Goal: Find specific page/section: Find specific page/section

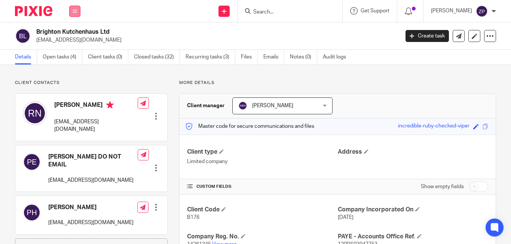
click at [69, 16] on div "Work Email Clients Team Reports Settings" at bounding box center [75, 11] width 26 height 22
click at [74, 44] on link "Email" at bounding box center [71, 45] width 12 height 5
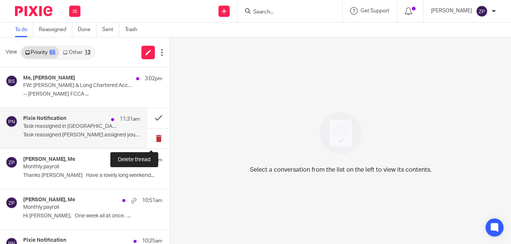
click at [152, 138] on button at bounding box center [158, 138] width 22 height 20
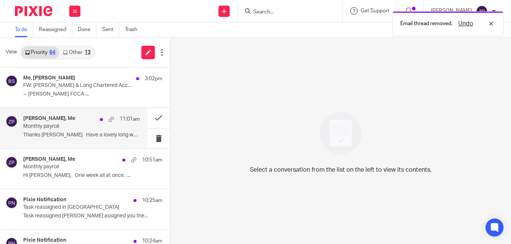
scroll to position [37, 0]
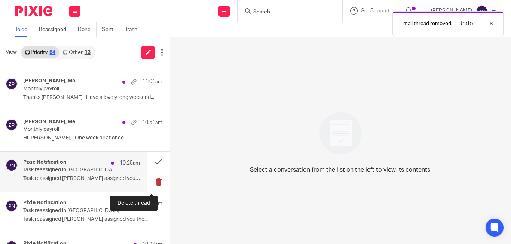
click at [153, 183] on button at bounding box center [158, 182] width 22 height 20
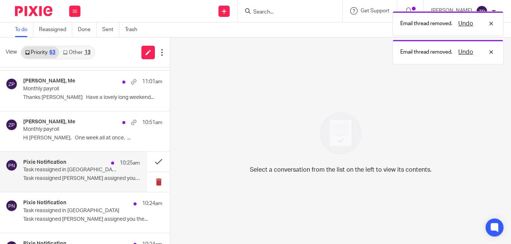
click at [152, 183] on button at bounding box center [158, 182] width 22 height 20
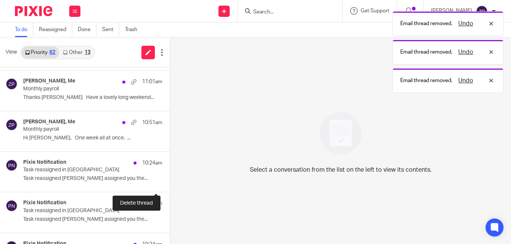
click at [170, 183] on button at bounding box center [173, 182] width 6 height 20
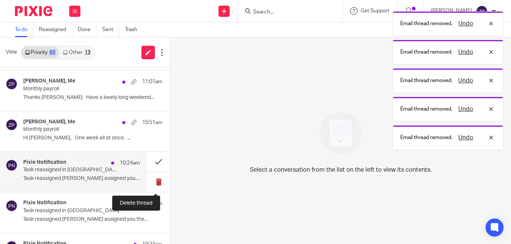
click at [152, 183] on button at bounding box center [158, 182] width 22 height 20
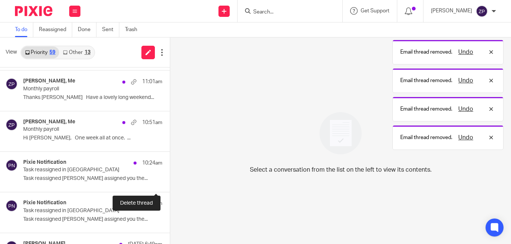
click at [170, 183] on button at bounding box center [173, 182] width 6 height 20
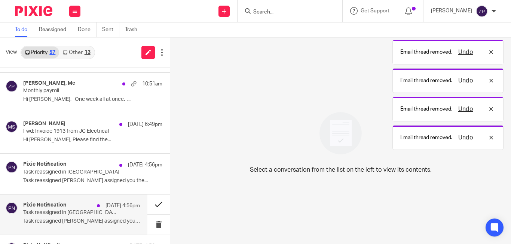
scroll to position [112, 0]
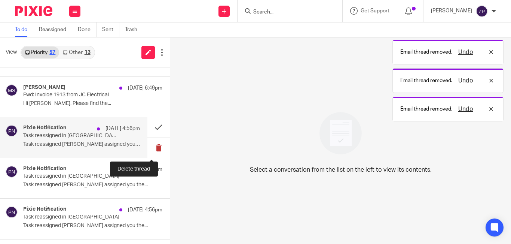
click at [153, 145] on button at bounding box center [158, 148] width 22 height 20
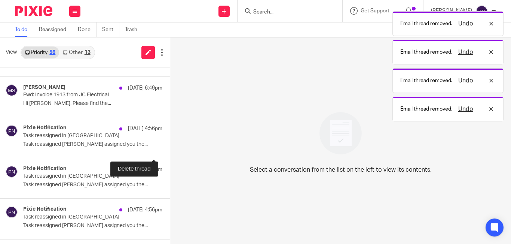
click at [170, 145] on button at bounding box center [173, 148] width 6 height 20
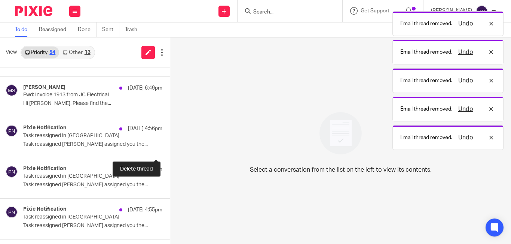
click at [170, 145] on button at bounding box center [173, 148] width 6 height 20
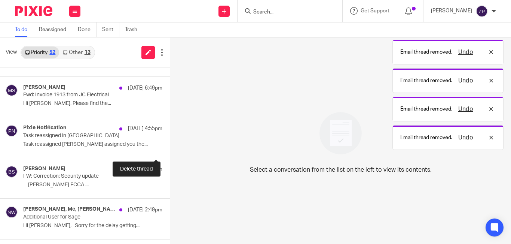
click at [170, 145] on button at bounding box center [173, 148] width 6 height 20
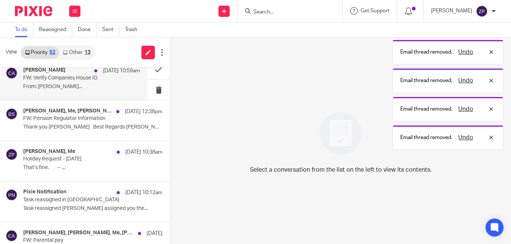
scroll to position [281, 0]
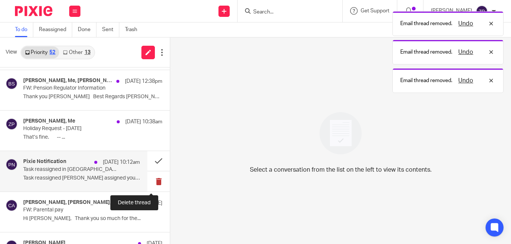
click at [152, 184] on button at bounding box center [158, 181] width 22 height 20
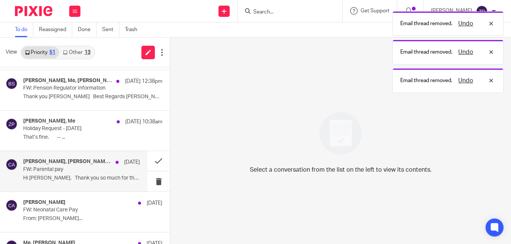
scroll to position [394, 0]
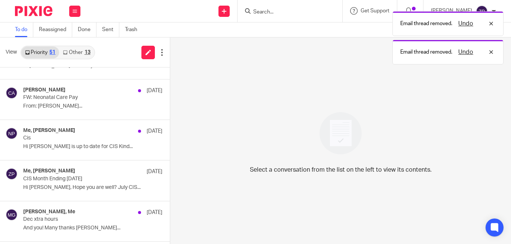
click at [39, 10] on img at bounding box center [33, 11] width 37 height 10
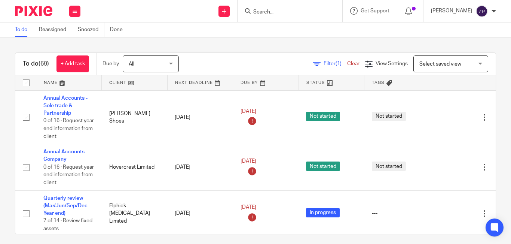
click at [283, 9] on input "Search" at bounding box center [286, 12] width 67 height 7
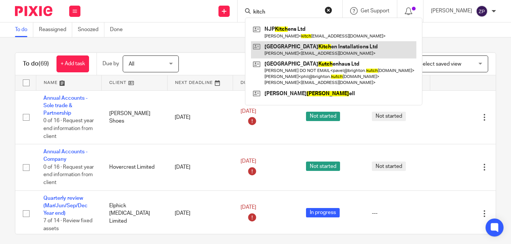
type input "kitch"
click at [309, 49] on link at bounding box center [333, 49] width 165 height 17
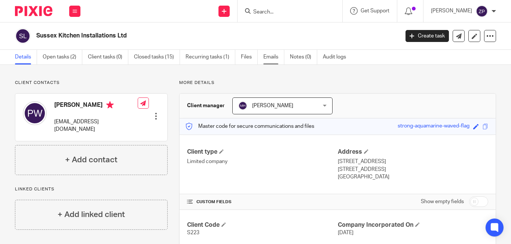
click at [271, 57] on link "Emails" at bounding box center [273, 57] width 21 height 15
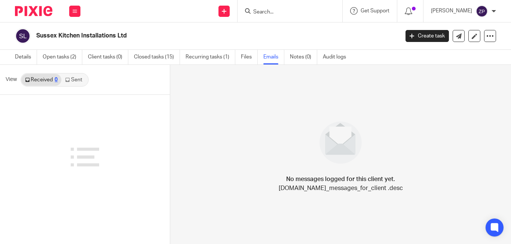
click at [79, 77] on link "Sent" at bounding box center [74, 80] width 26 height 12
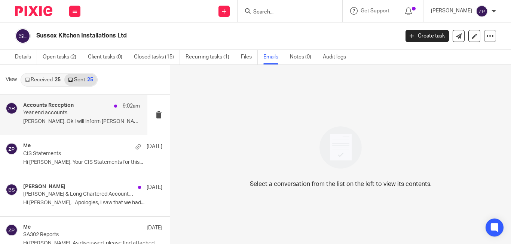
click at [61, 123] on p "Paul, Ok I will inform Brian, will you be..." at bounding box center [81, 121] width 117 height 6
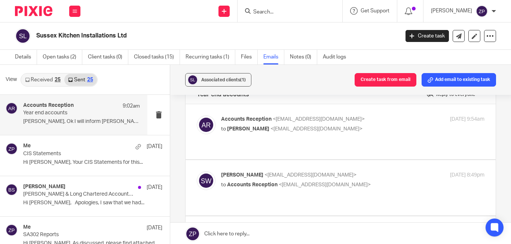
scroll to position [37, 0]
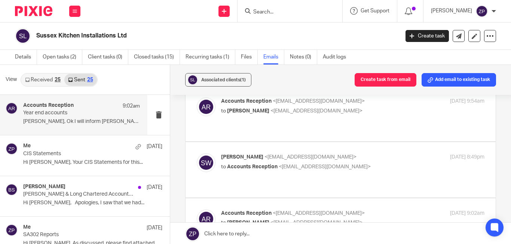
click at [354, 109] on p "to Paul Westover <info@sussexsparky.com>" at bounding box center [309, 111] width 176 height 8
checkbox input "true"
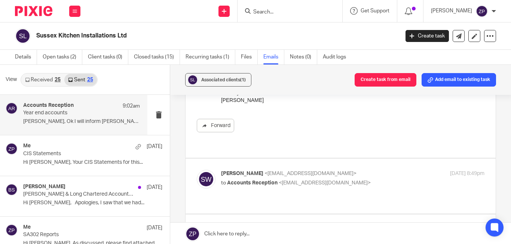
scroll to position [187, 0]
click at [368, 160] on label at bounding box center [341, 185] width 310 height 55
click at [197, 168] on input "checkbox" at bounding box center [196, 168] width 0 height 0
checkbox input "true"
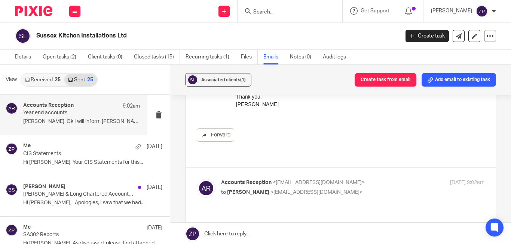
scroll to position [524, 0]
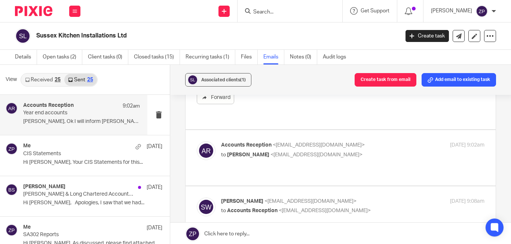
click at [379, 151] on p "to Sarah Westover <info@sussexsparky.com>" at bounding box center [309, 155] width 176 height 8
checkbox input "true"
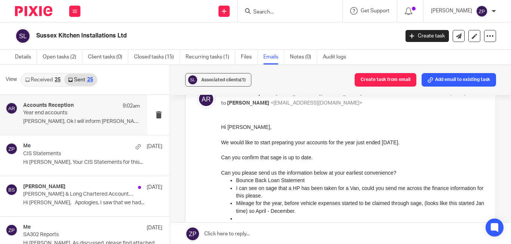
scroll to position [0, 0]
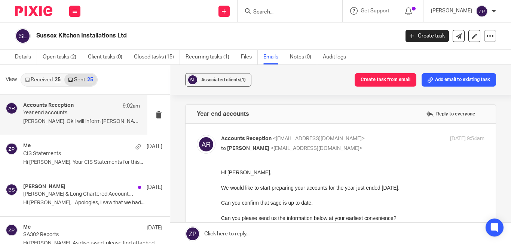
click at [33, 13] on img at bounding box center [33, 11] width 37 height 10
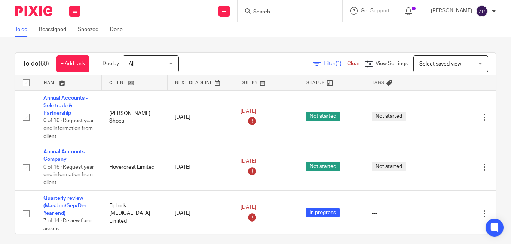
click at [48, 7] on img at bounding box center [33, 11] width 37 height 10
